Goal: Navigation & Orientation: Understand site structure

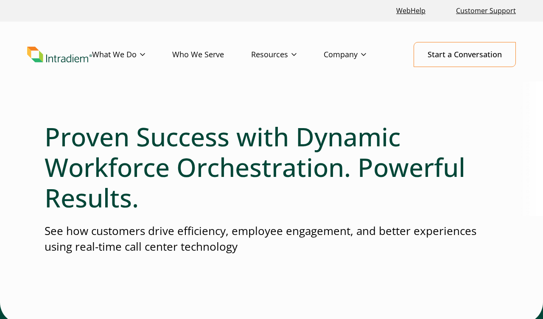
click at [63, 55] on img "Link to homepage of Intradiem" at bounding box center [59, 55] width 65 height 16
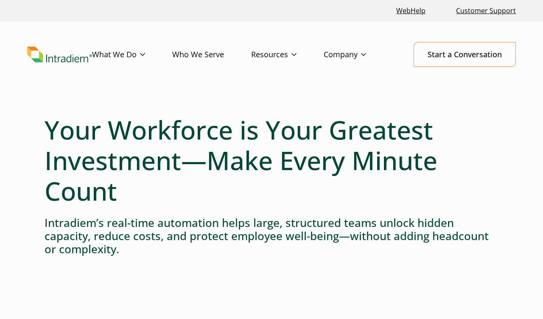
click at [216, 56] on link "Who We Serve" at bounding box center [211, 54] width 79 height 25
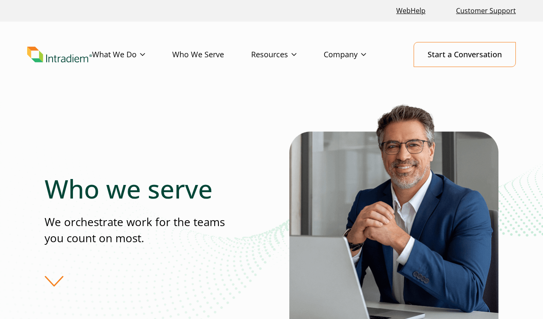
click at [55, 59] on img "Link to homepage of Intradiem" at bounding box center [59, 55] width 65 height 16
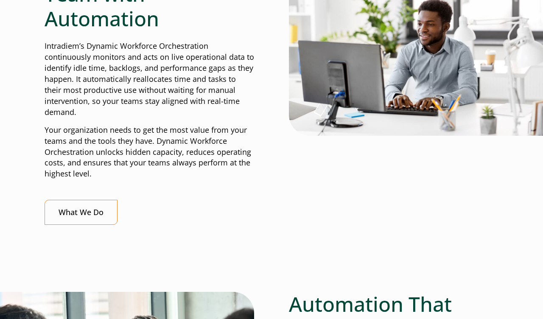
scroll to position [476, 0]
